Goal: Complete application form: Complete application form

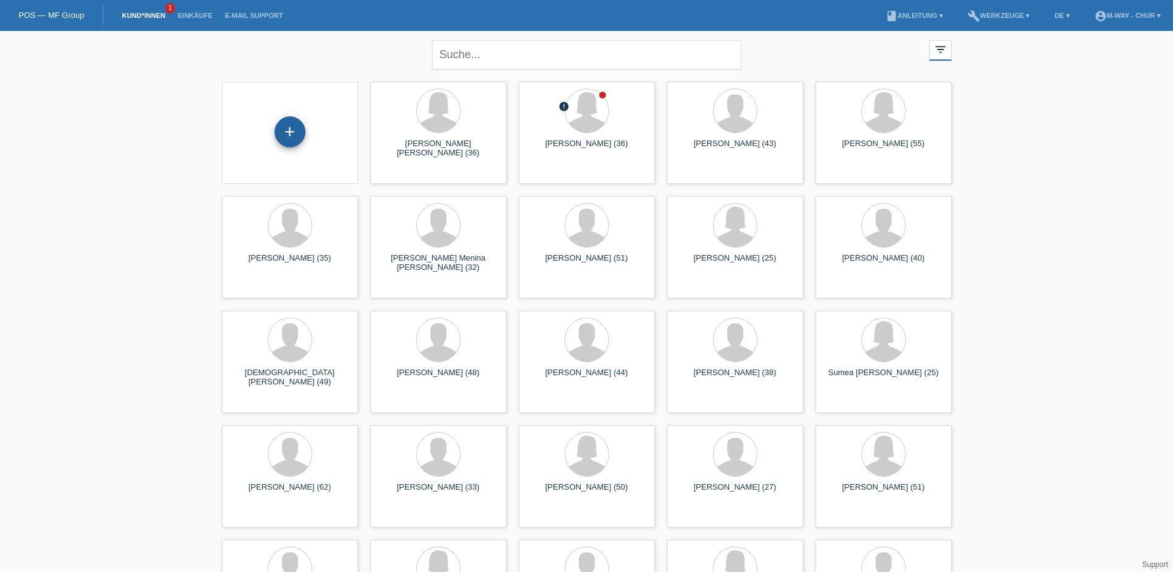
click at [286, 133] on div "+" at bounding box center [290, 131] width 31 height 31
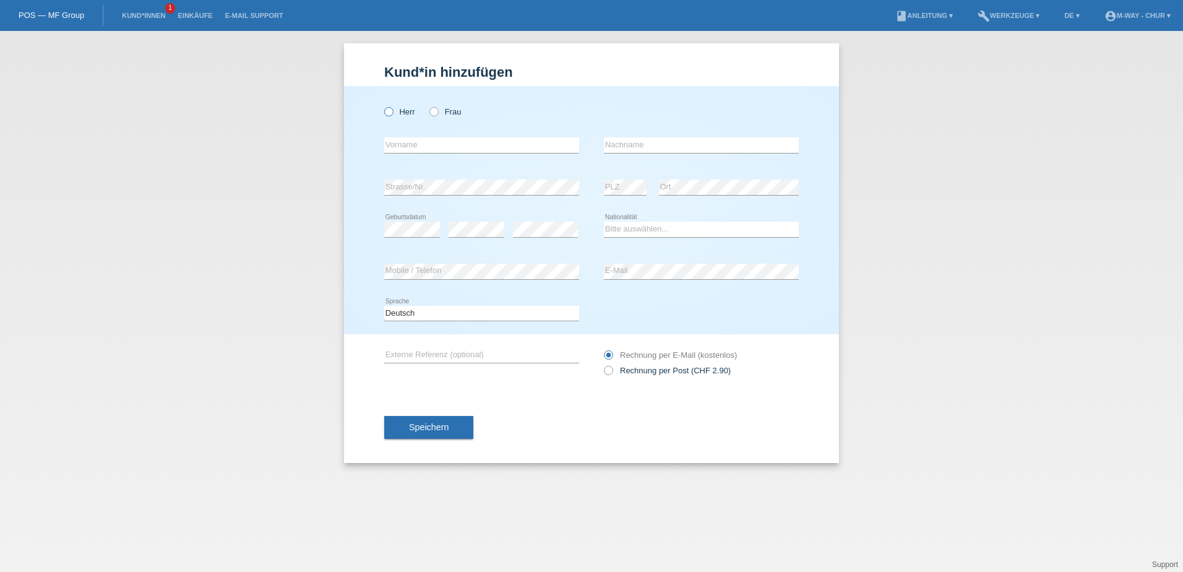
click at [382, 105] on icon at bounding box center [382, 105] width 0 height 0
click at [390, 112] on input "Herr" at bounding box center [388, 111] width 8 height 8
radio input "true"
click at [439, 146] on input "text" at bounding box center [481, 144] width 195 height 15
type input "[PERSON_NAME]"
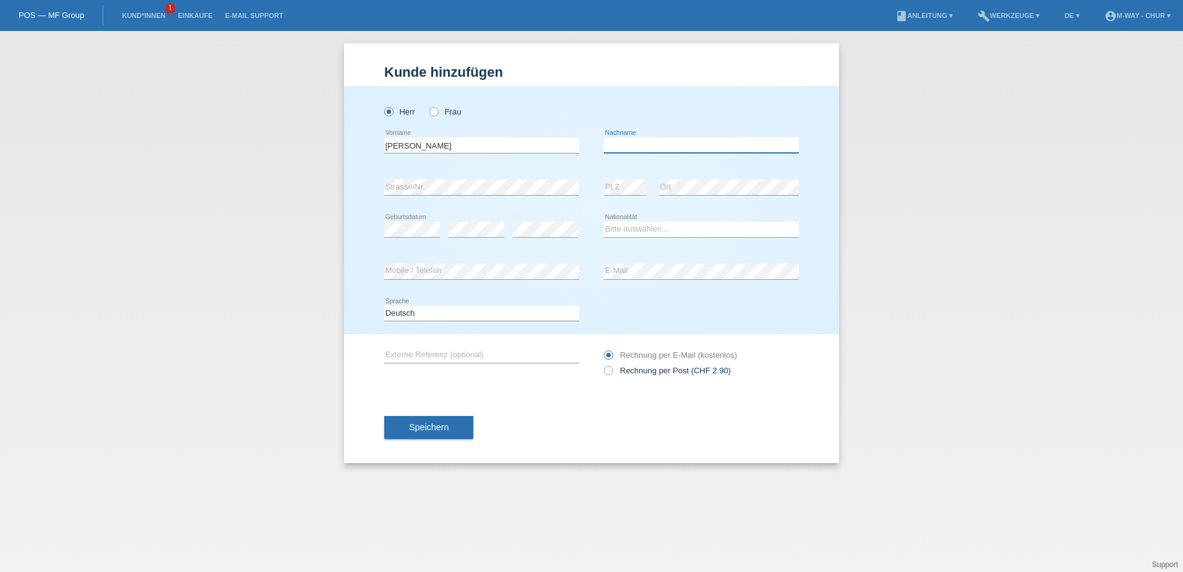
click at [669, 137] on input "text" at bounding box center [701, 144] width 195 height 15
type input "Wicky"
click at [580, 186] on div "error Strasse/Nr. error PLZ error Ort" at bounding box center [591, 187] width 414 height 42
click at [620, 230] on select "Bitte auswählen... Schweiz Deutschland Liechtenstein Österreich ------------ Af…" at bounding box center [701, 228] width 195 height 15
select select "CH"
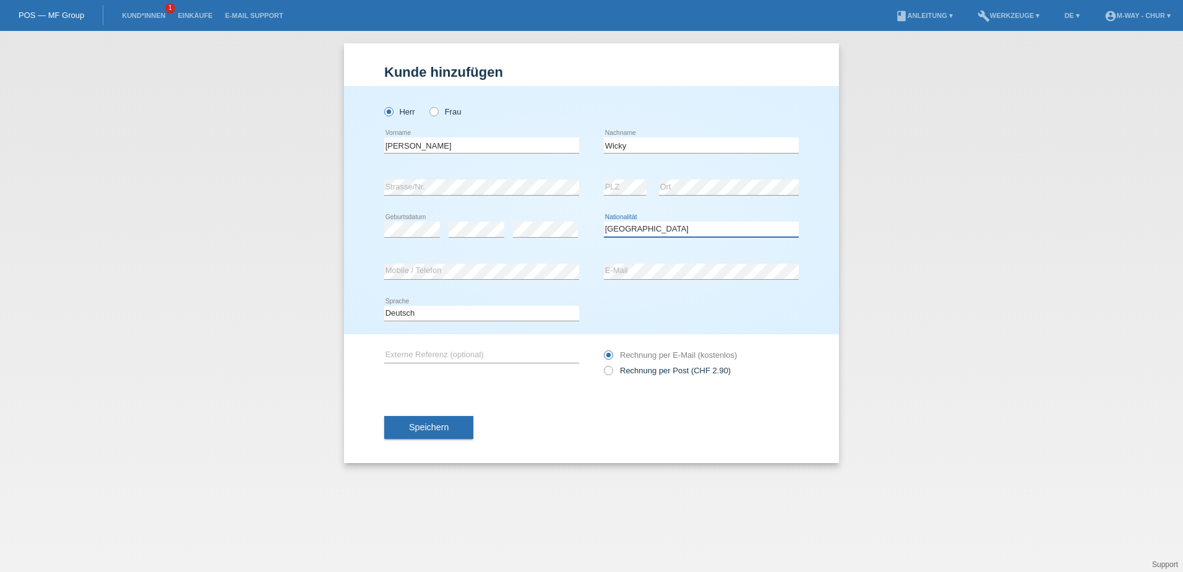
click at [604, 221] on select "Bitte auswählen... Schweiz Deutschland Liechtenstein Österreich ------------ Af…" at bounding box center [701, 228] width 195 height 15
click at [560, 387] on div "error Externe Referenz (optional) Rechnung per Post (CHF 2.90)" at bounding box center [591, 362] width 414 height 57
click at [435, 430] on span "Speichern" at bounding box center [429, 427] width 40 height 10
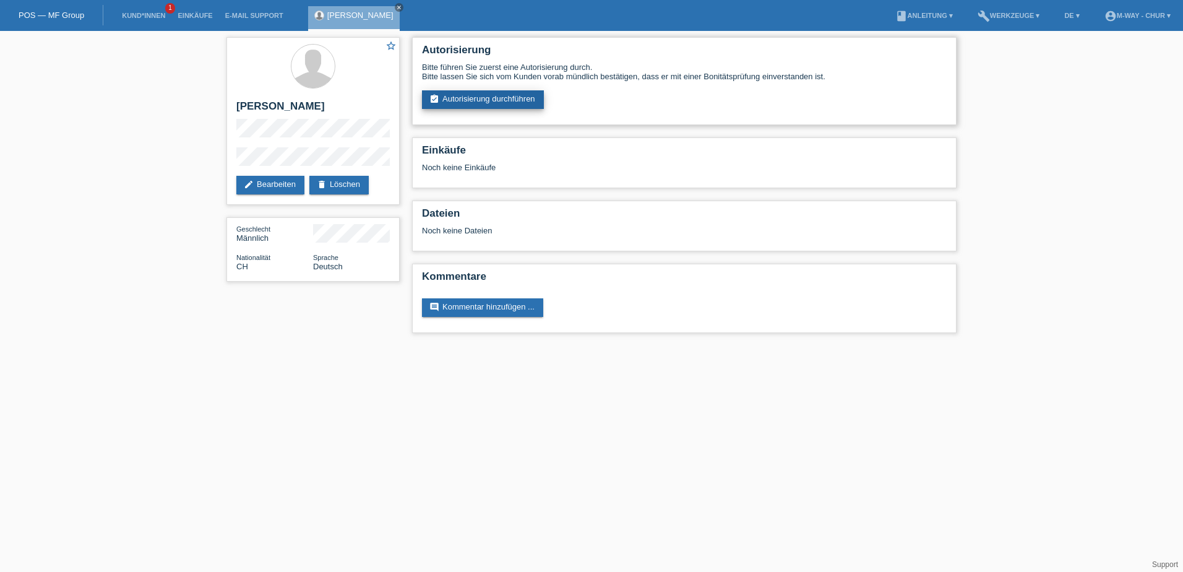
click at [533, 98] on link "assignment_turned_in Autorisierung durchführen" at bounding box center [483, 99] width 122 height 19
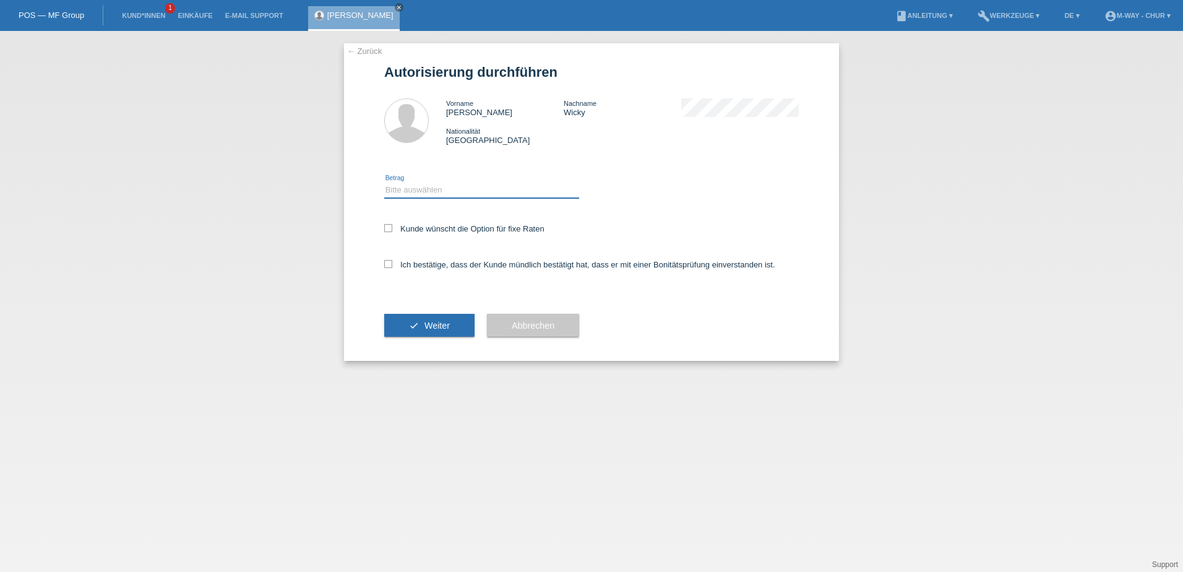
click at [441, 183] on select "Bitte auswählen CHF 1.00 - CHF 499.00 CHF 500.00 - CHF 1'999.00 CHF 2'000.00 - …" at bounding box center [481, 189] width 195 height 15
select select "3"
click at [384, 182] on select "Bitte auswählen CHF 1.00 - CHF 499.00 CHF 500.00 - CHF 1'999.00 CHF 2'000.00 - …" at bounding box center [481, 189] width 195 height 15
click at [390, 228] on icon at bounding box center [388, 228] width 8 height 8
click at [390, 228] on input "Kunde wünscht die Option für fixe Raten" at bounding box center [388, 228] width 8 height 8
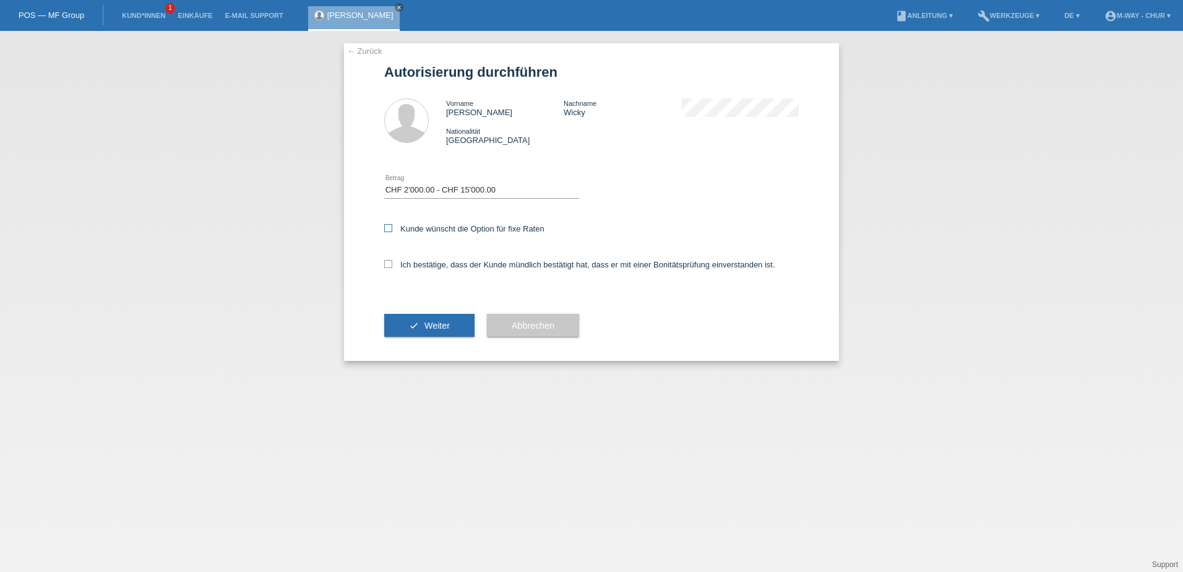
checkbox input "true"
click at [390, 259] on div "Ich bestätige, dass der Kunde mündlich bestätigt hat, dass er mit einer Bonität…" at bounding box center [591, 268] width 414 height 42
click at [387, 264] on icon at bounding box center [388, 264] width 8 height 8
click at [387, 264] on input "Ich bestätige, dass der Kunde mündlich bestätigt hat, dass er mit einer Bonität…" at bounding box center [388, 264] width 8 height 8
checkbox input "true"
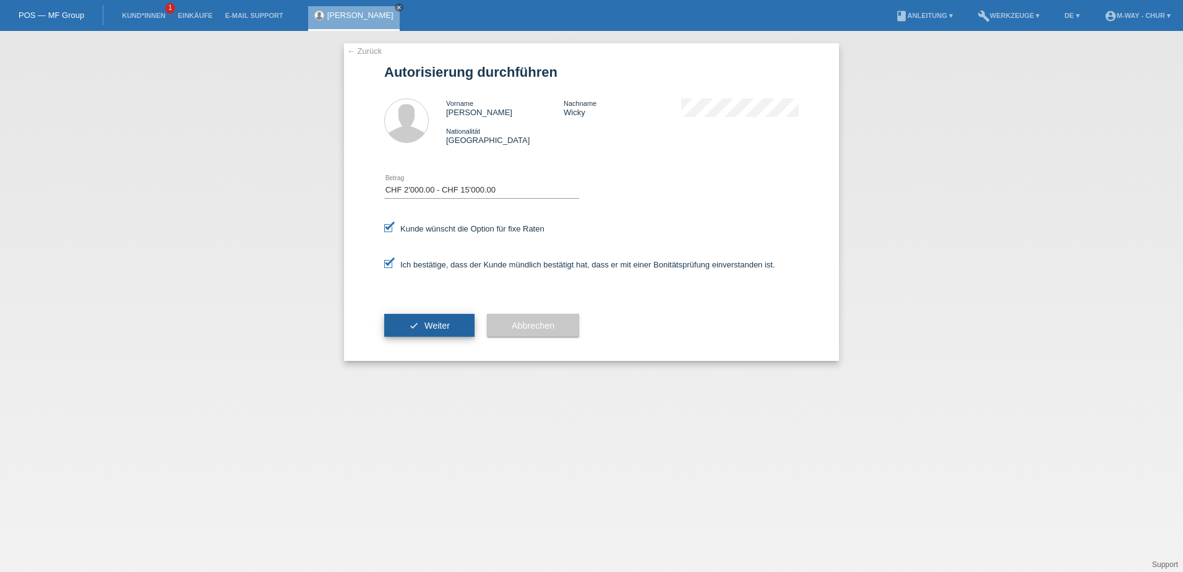
click at [439, 325] on span "Weiter" at bounding box center [436, 325] width 25 height 10
